Goal: Register for event/course

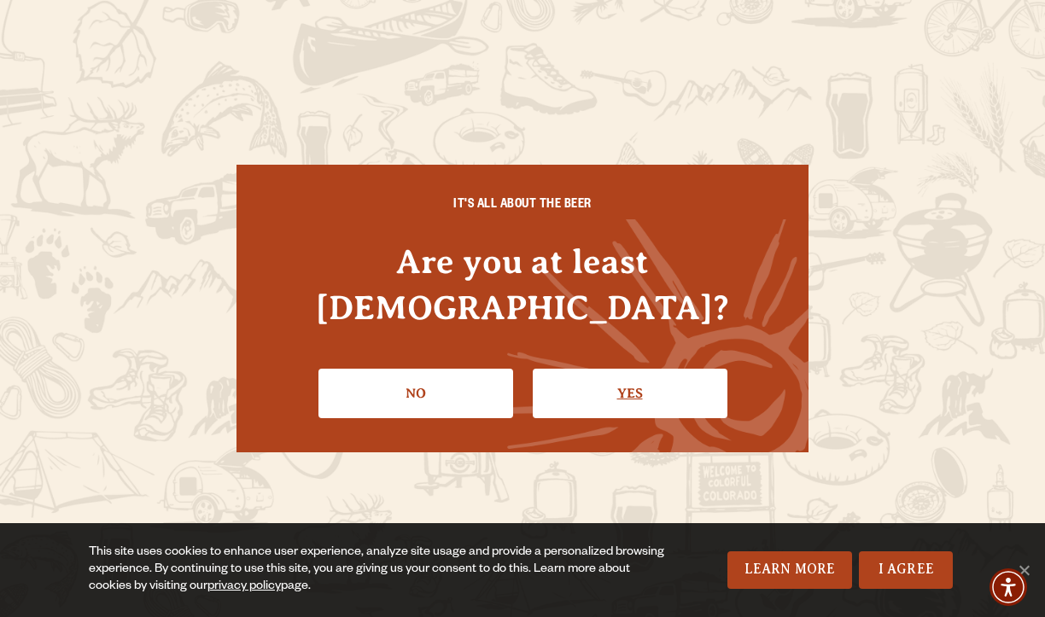
click at [659, 375] on link "Yes" at bounding box center [630, 394] width 195 height 50
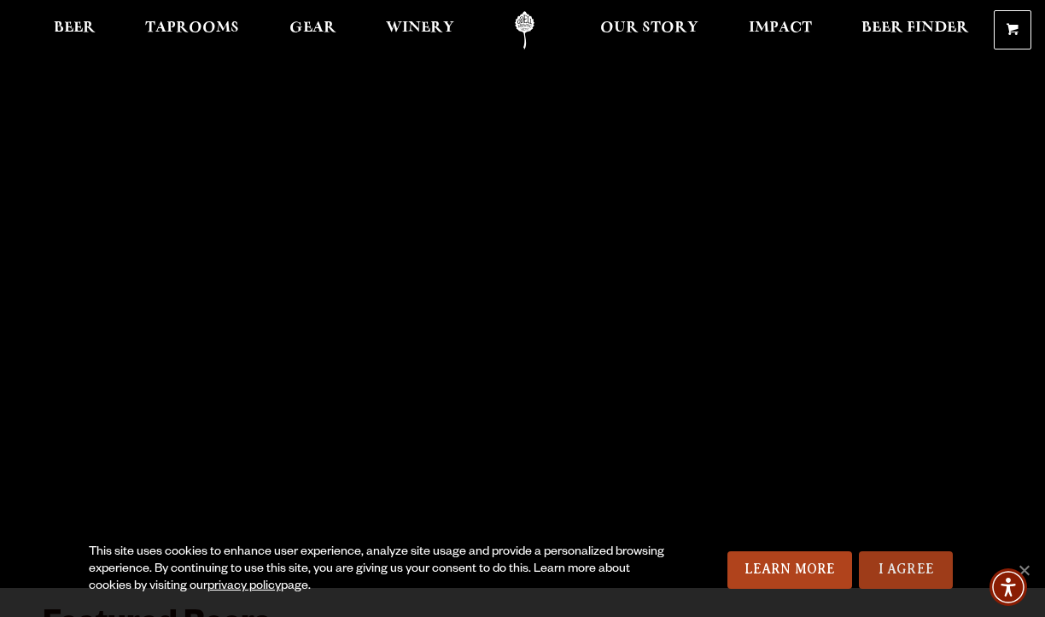
click at [896, 570] on link "I Agree" at bounding box center [906, 571] width 94 height 38
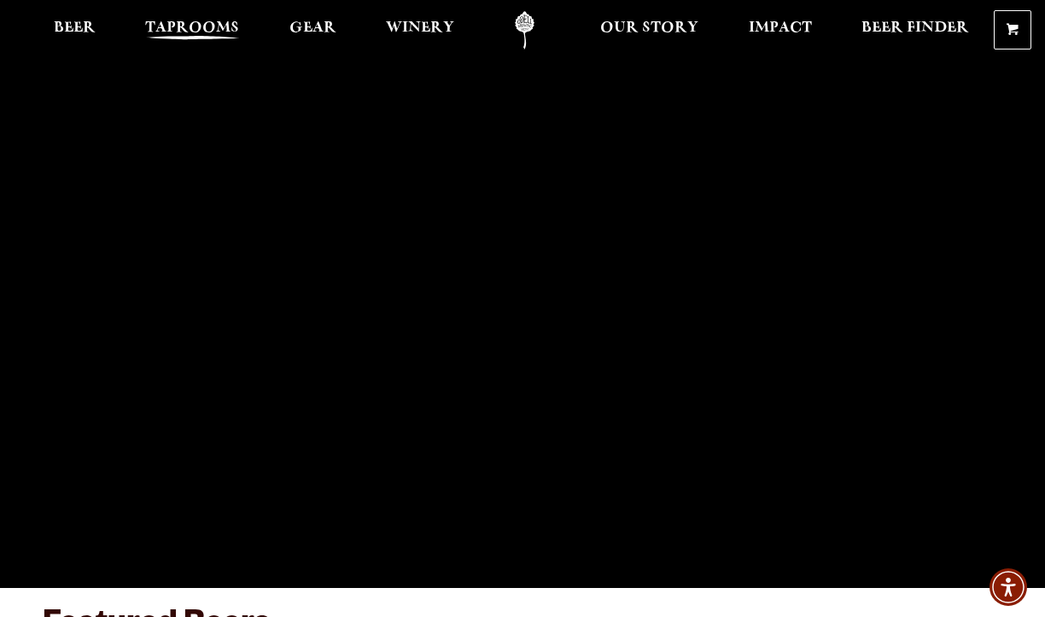
click at [190, 28] on span "Taprooms" at bounding box center [192, 28] width 94 height 14
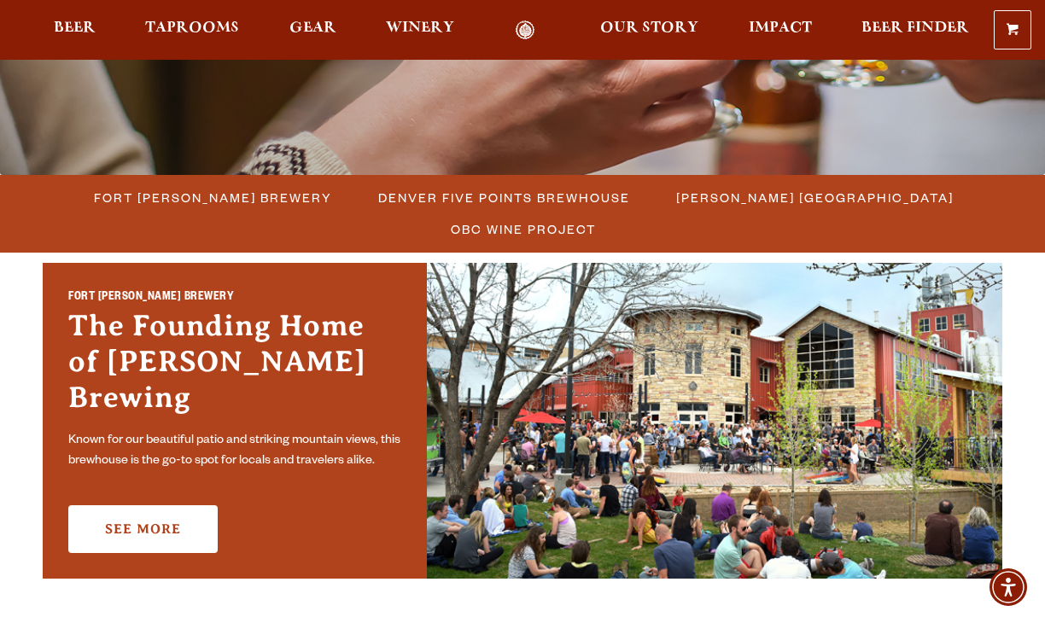
scroll to position [385, 0]
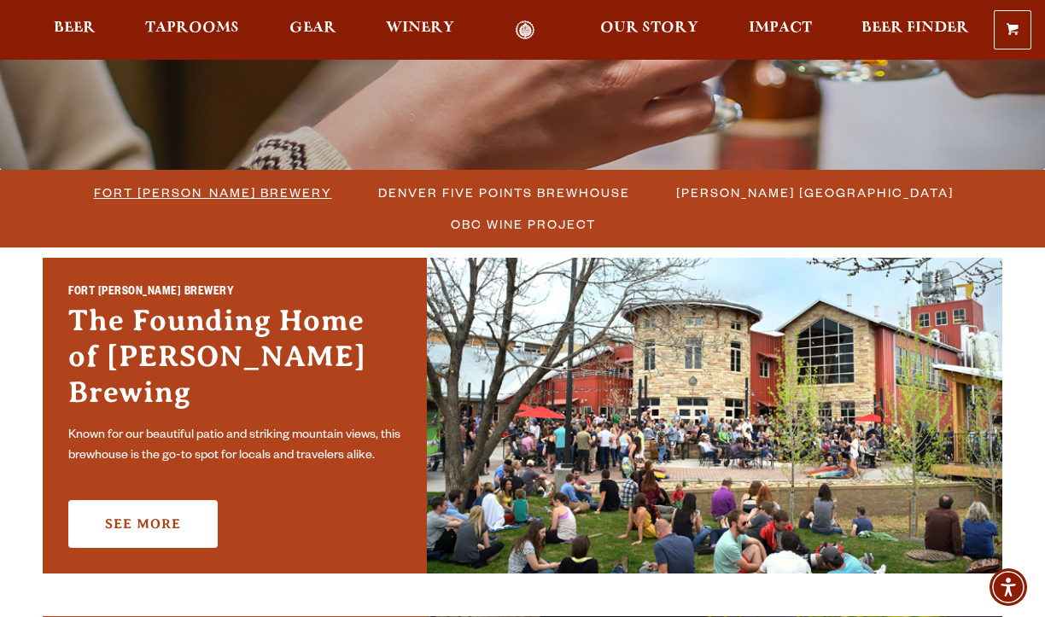
click at [155, 183] on span "Fort Collins Brewery" at bounding box center [213, 192] width 238 height 25
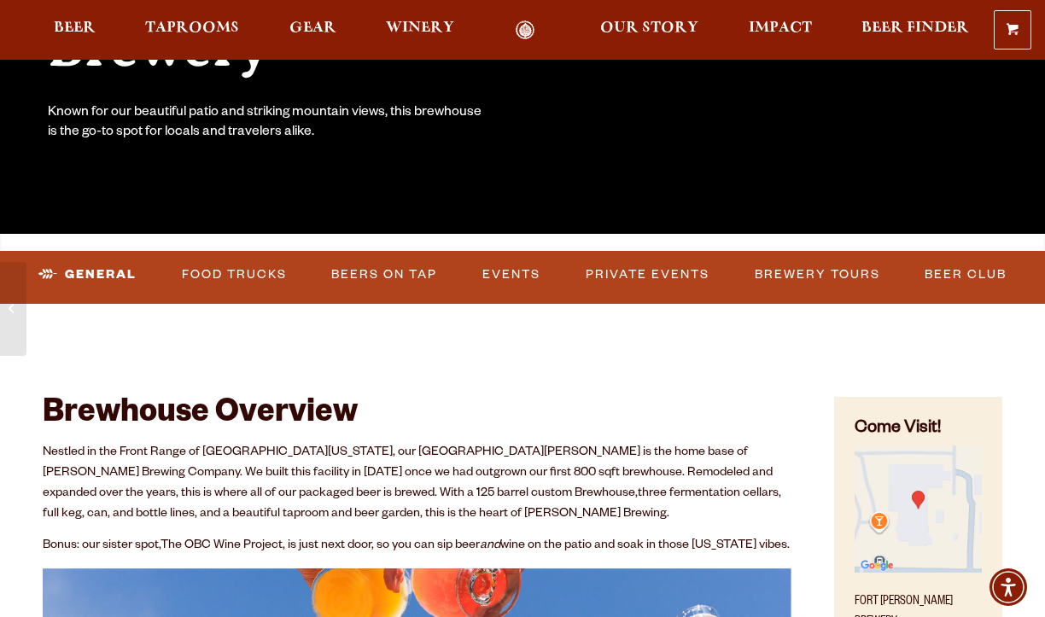
scroll to position [377, 0]
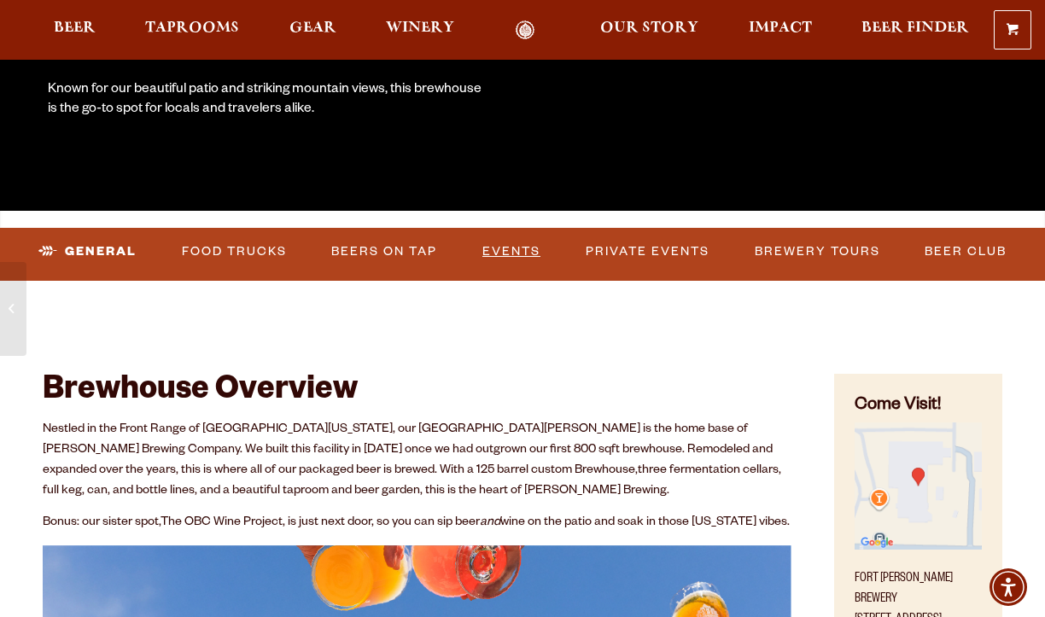
click at [521, 250] on link "Events" at bounding box center [512, 251] width 72 height 39
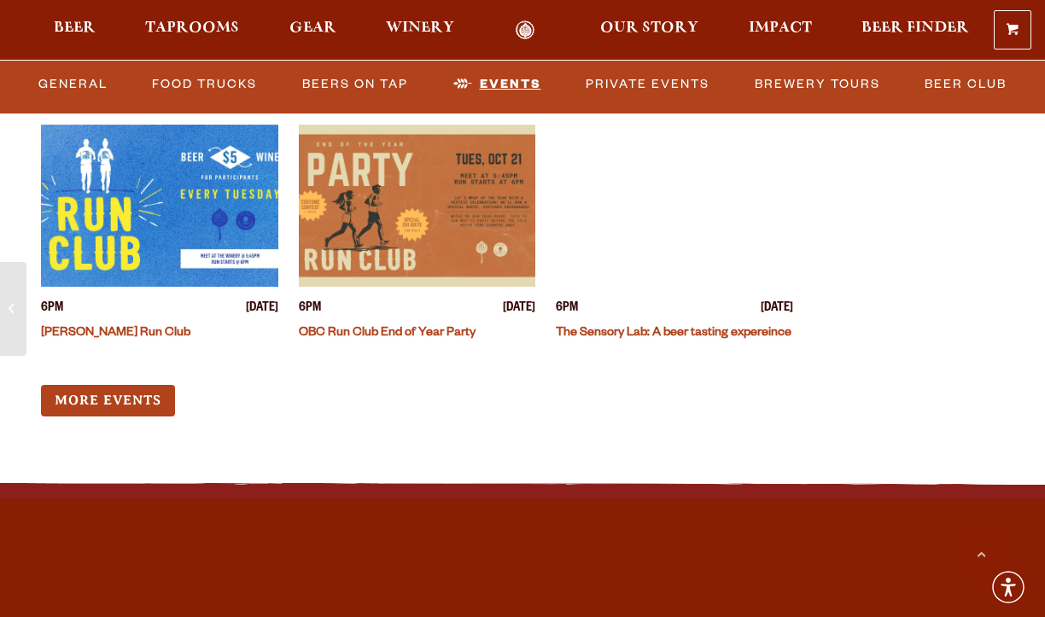
scroll to position [6704, 0]
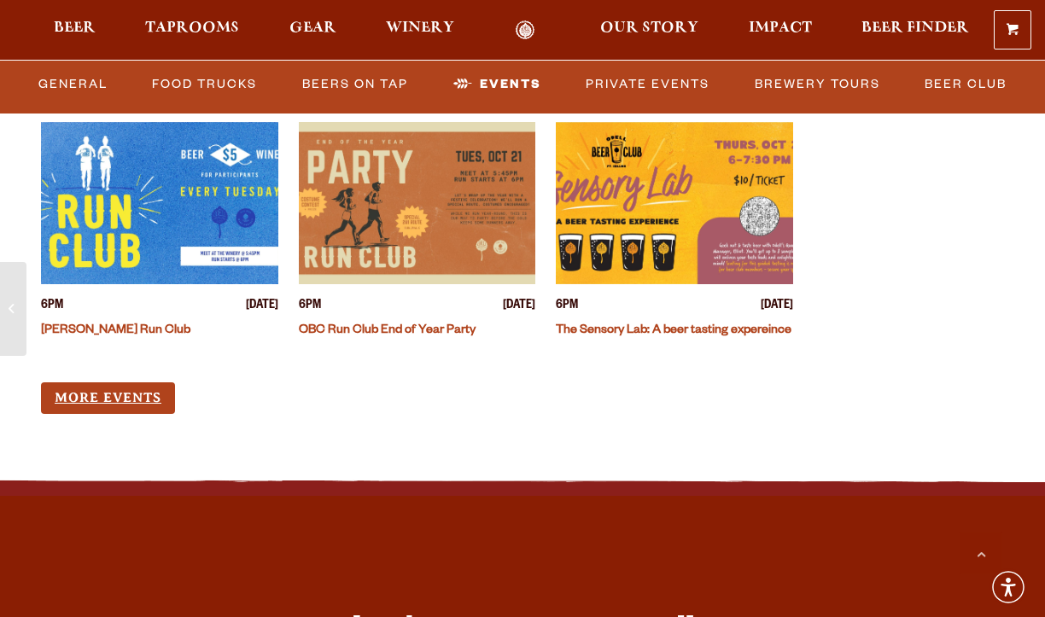
click at [144, 396] on link "More Events" at bounding box center [108, 399] width 134 height 32
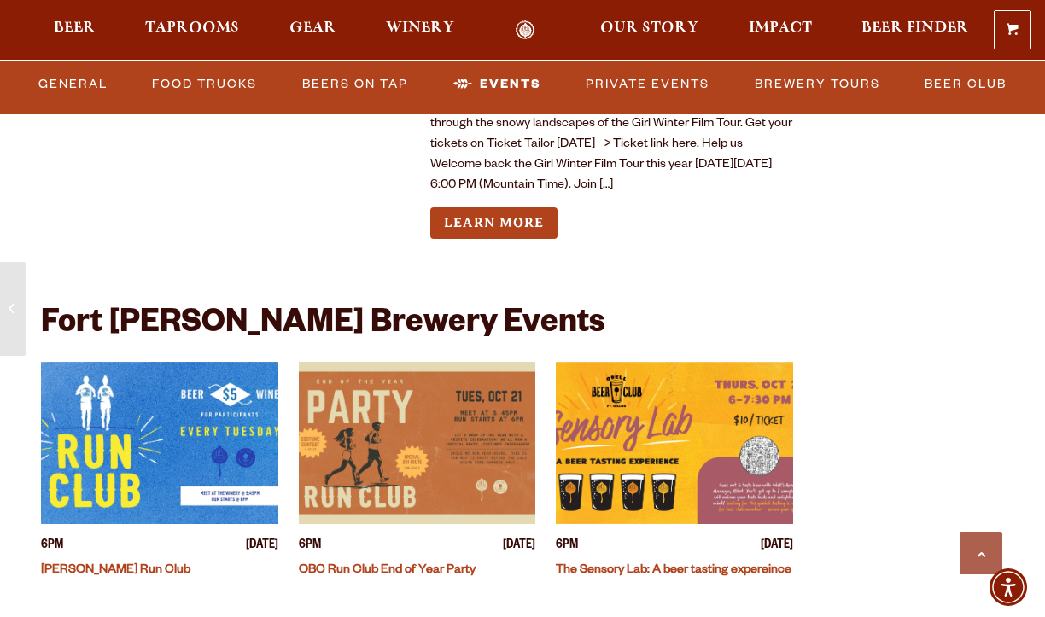
scroll to position [6313, 0]
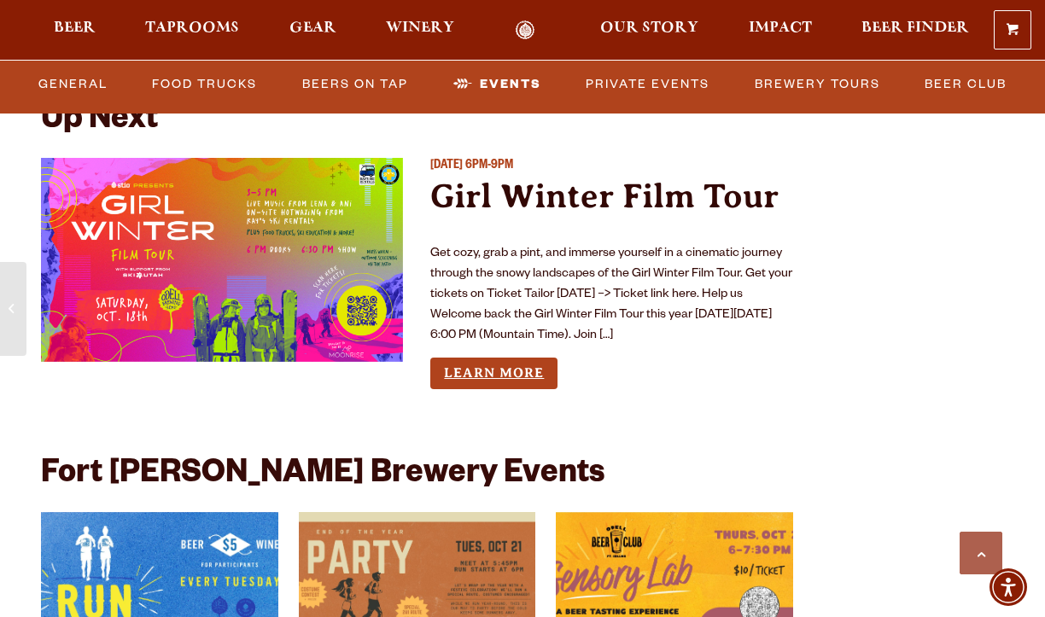
click at [509, 368] on link "Learn More" at bounding box center [493, 374] width 127 height 32
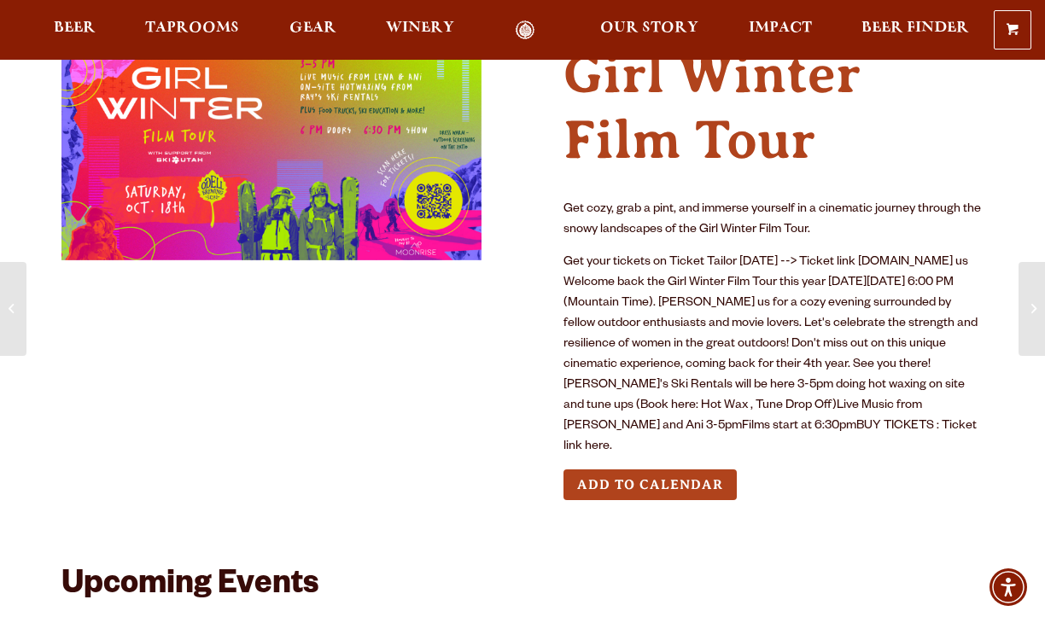
scroll to position [73, 0]
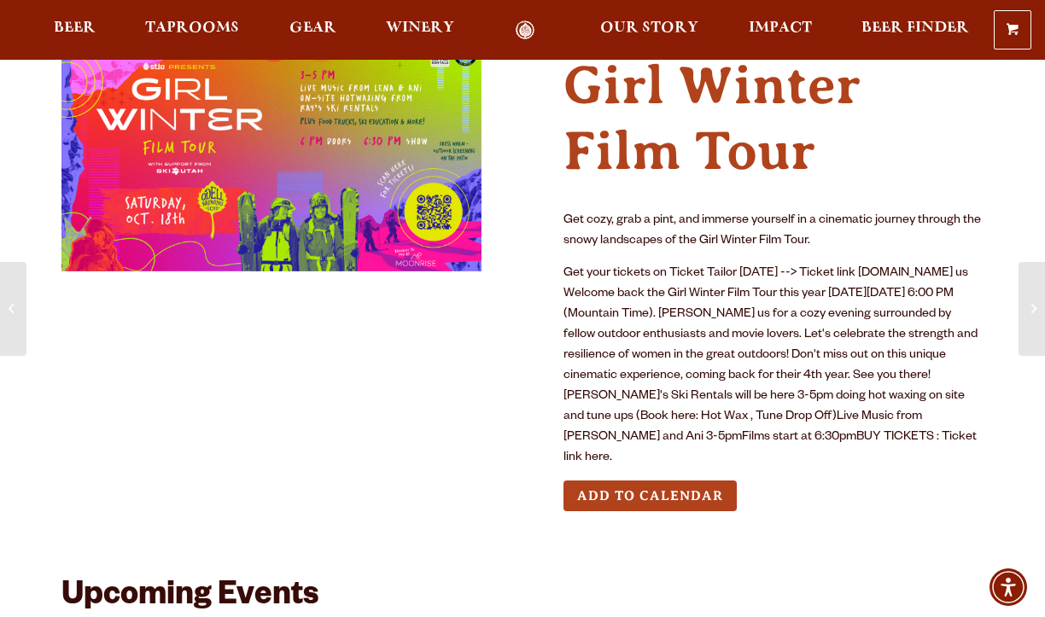
click at [959, 414] on p "Get your tickets on Ticket Tailor [DATE] --> Ticket link [DOMAIN_NAME] us Welco…" at bounding box center [774, 366] width 420 height 205
click at [366, 166] on img at bounding box center [271, 153] width 420 height 237
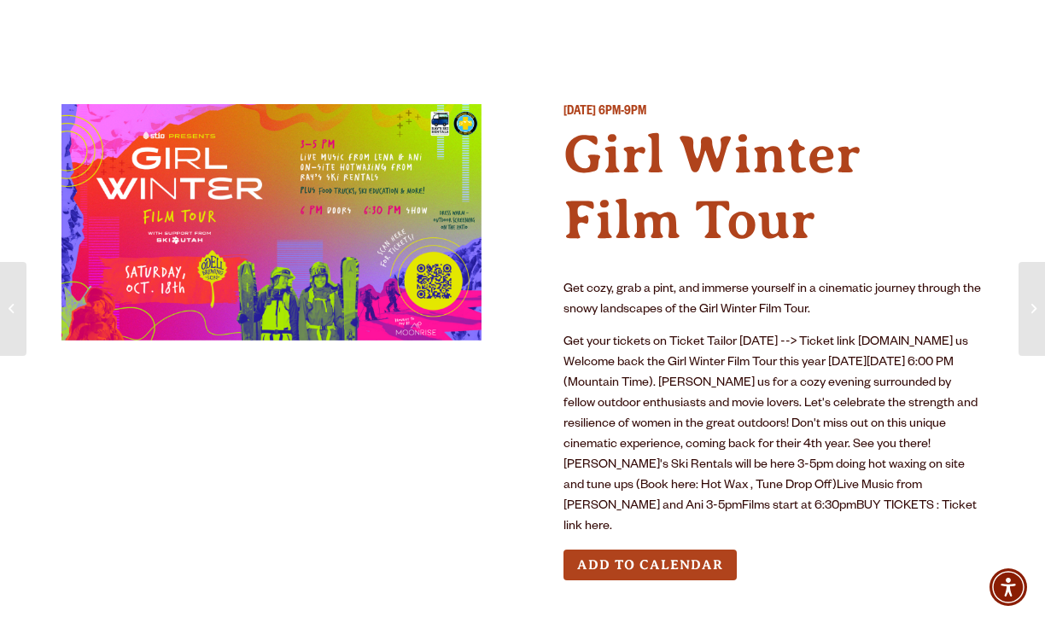
scroll to position [0, 0]
